Goal: Task Accomplishment & Management: Manage account settings

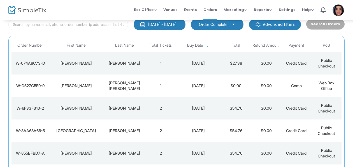
scroll to position [49, 0]
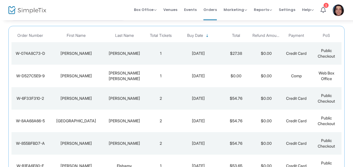
click at [125, 116] on td "[PERSON_NAME]" at bounding box center [125, 120] width 42 height 22
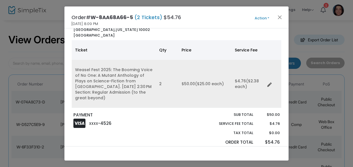
scroll to position [0, 0]
